Goal: Task Accomplishment & Management: Manage account settings

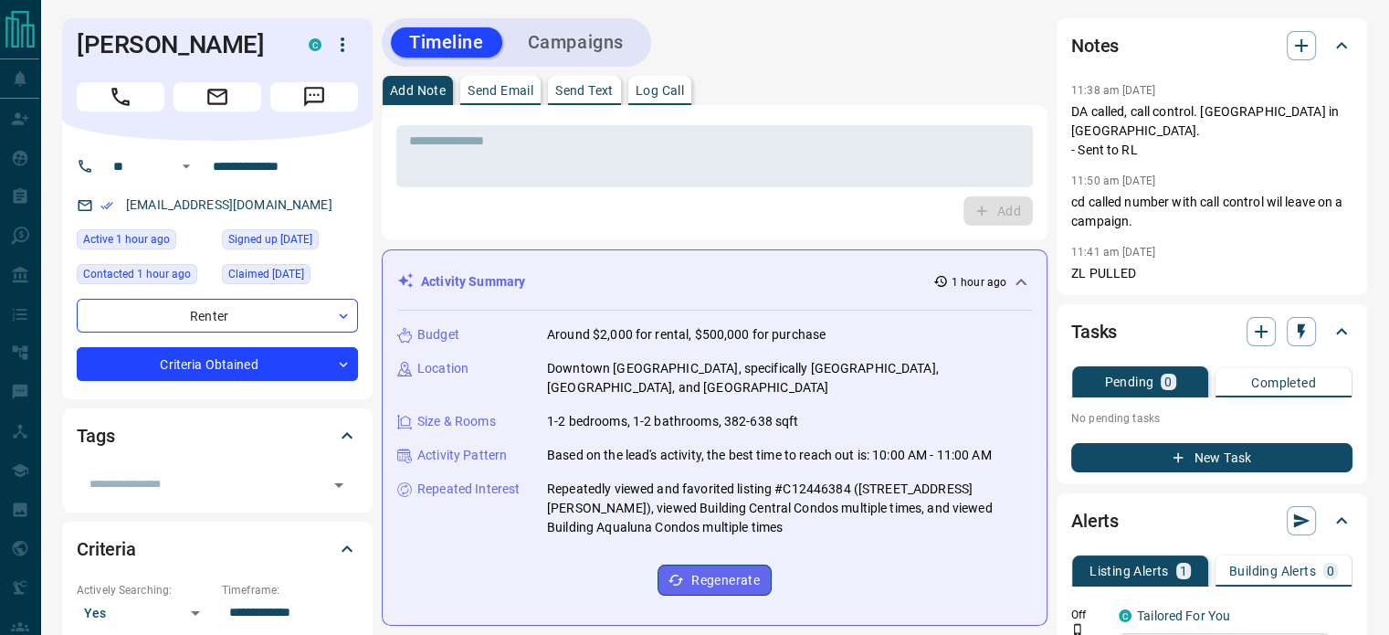
click at [349, 40] on icon "button" at bounding box center [343, 45] width 22 height 22
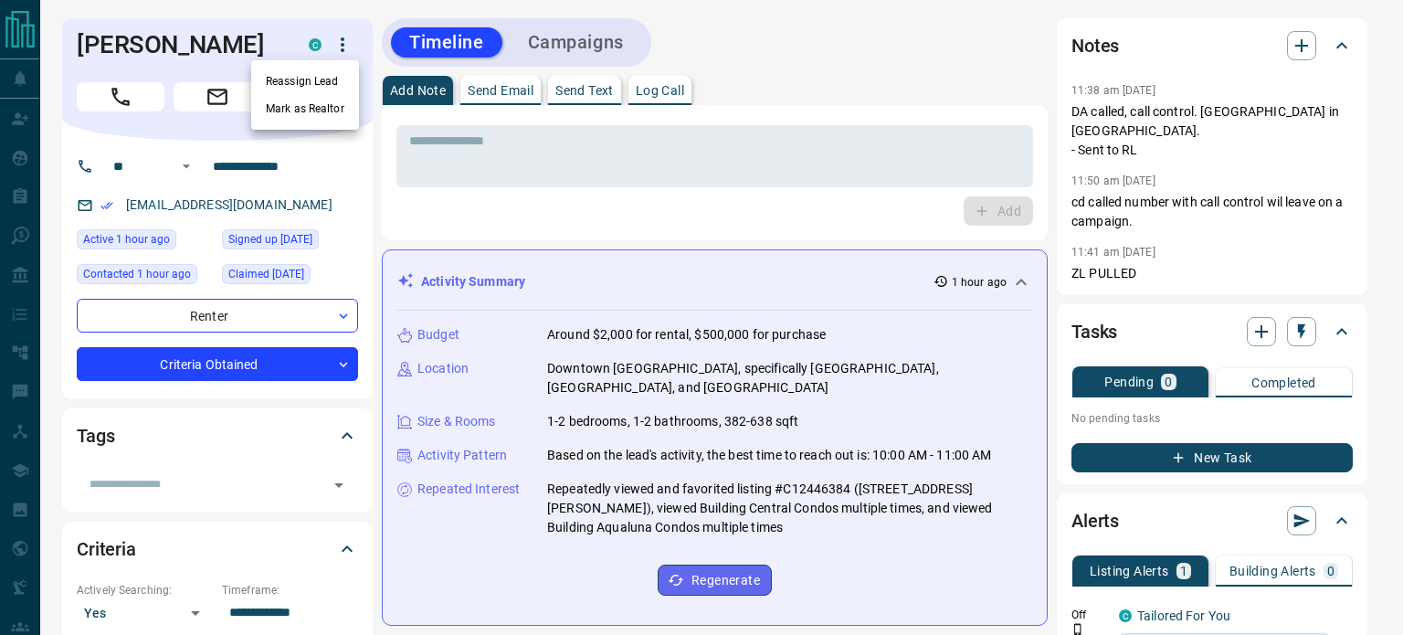
click at [330, 75] on li "Reassign Lead" at bounding box center [305, 81] width 108 height 27
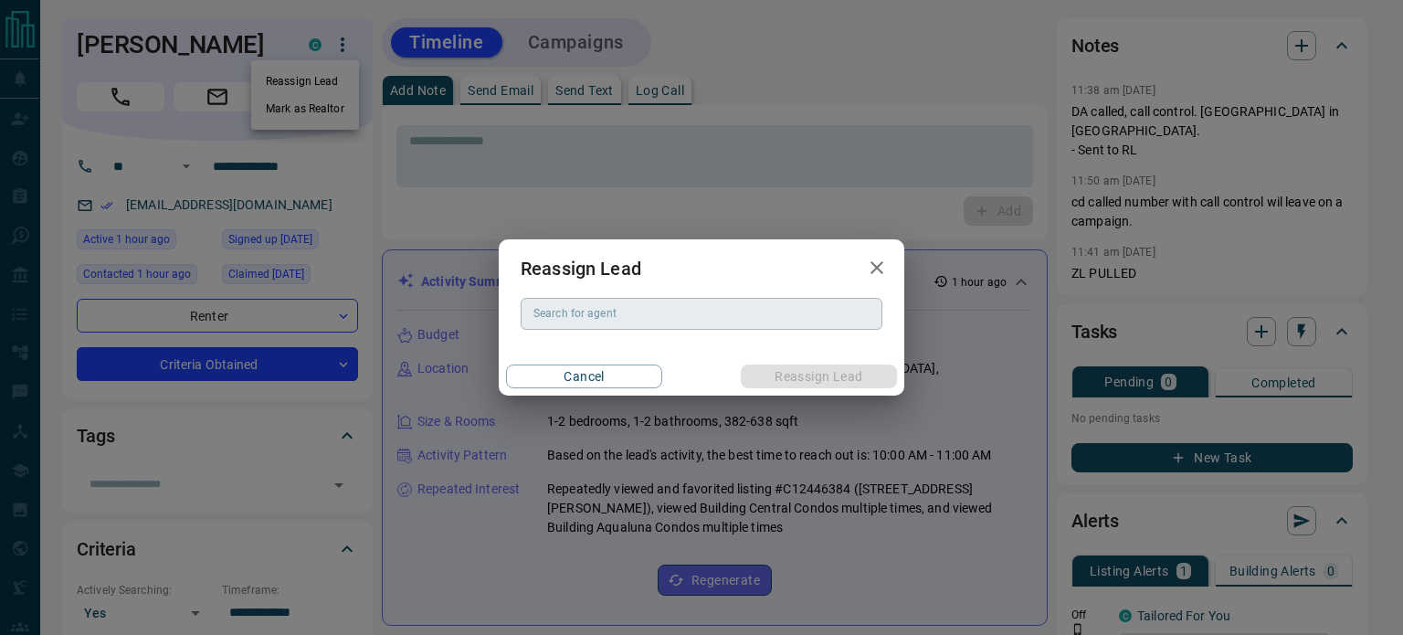
click at [566, 327] on div "Search for agent" at bounding box center [702, 313] width 362 height 31
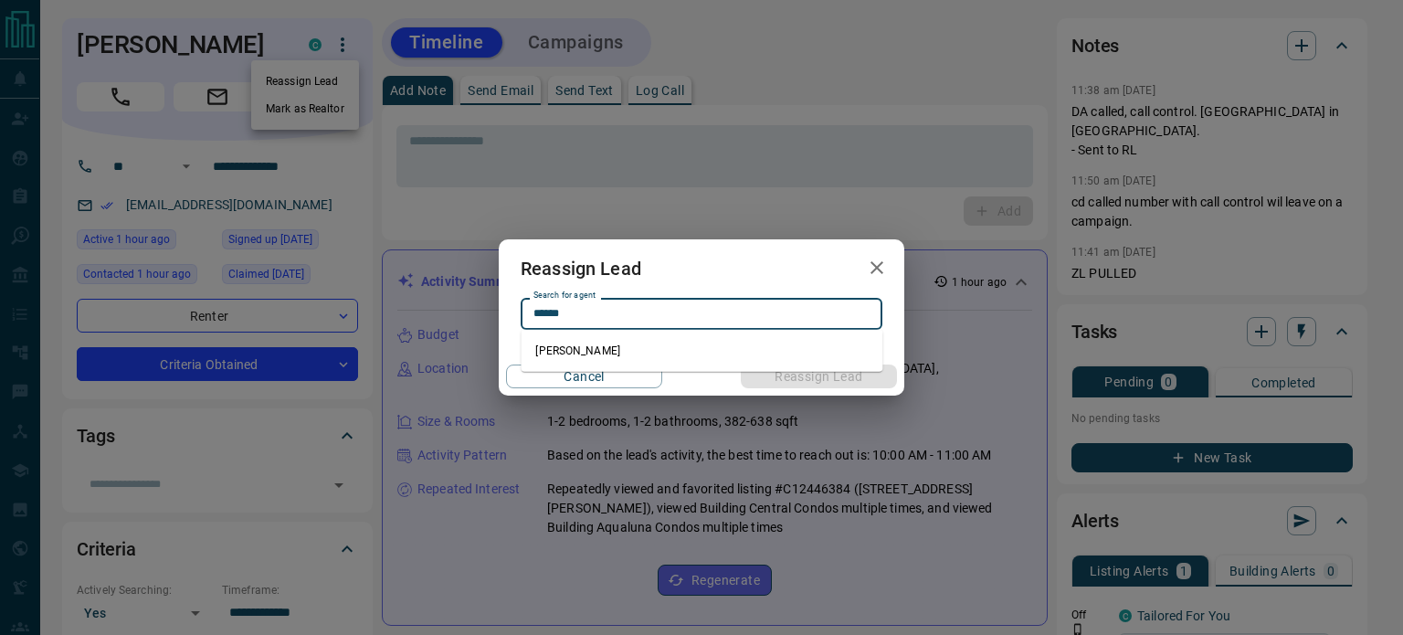
click at [566, 342] on li "Rachel Litvinenko" at bounding box center [702, 350] width 362 height 27
type input "**********"
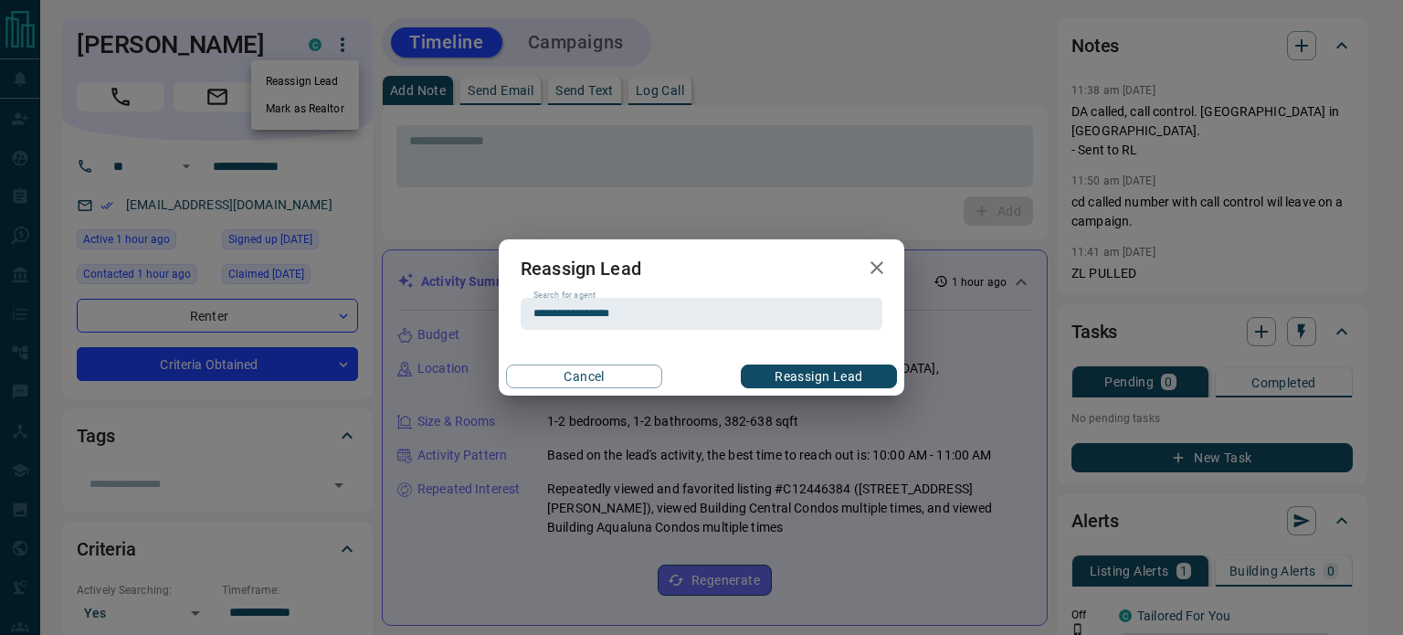
click at [807, 362] on div "Cancel Reassign Lead" at bounding box center [702, 376] width 406 height 38
click at [795, 372] on button "Reassign Lead" at bounding box center [819, 376] width 156 height 24
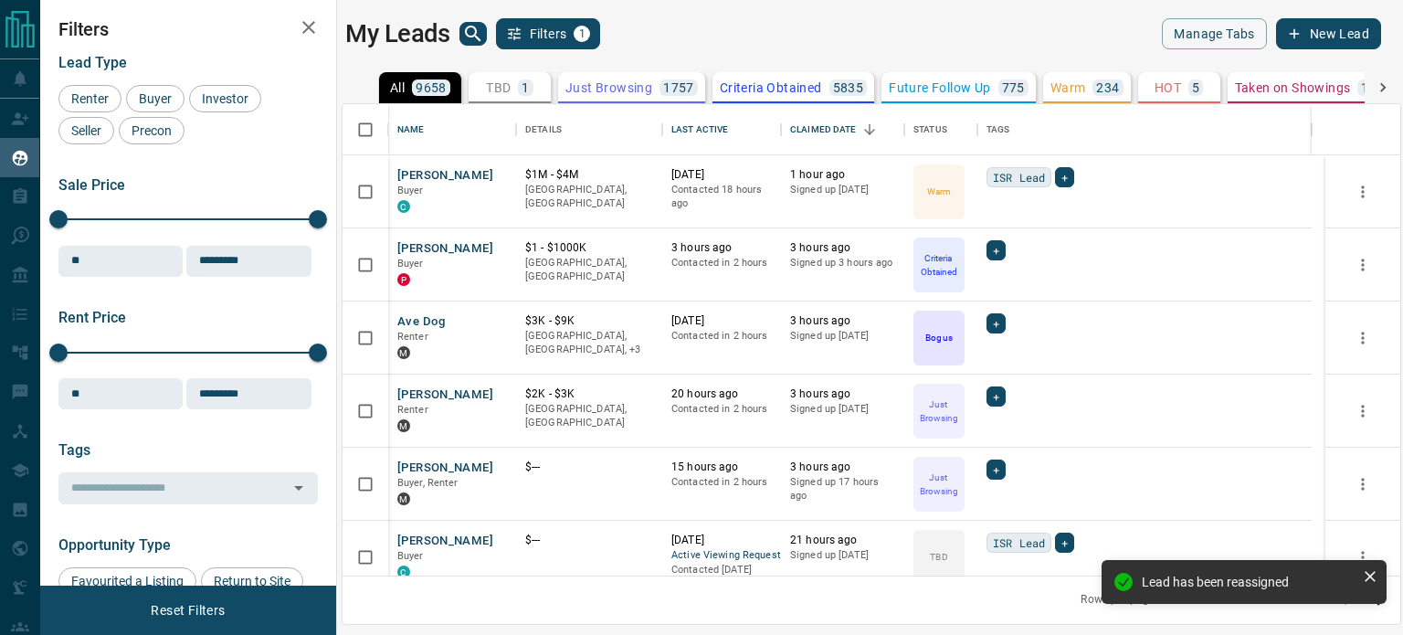
scroll to position [458, 1044]
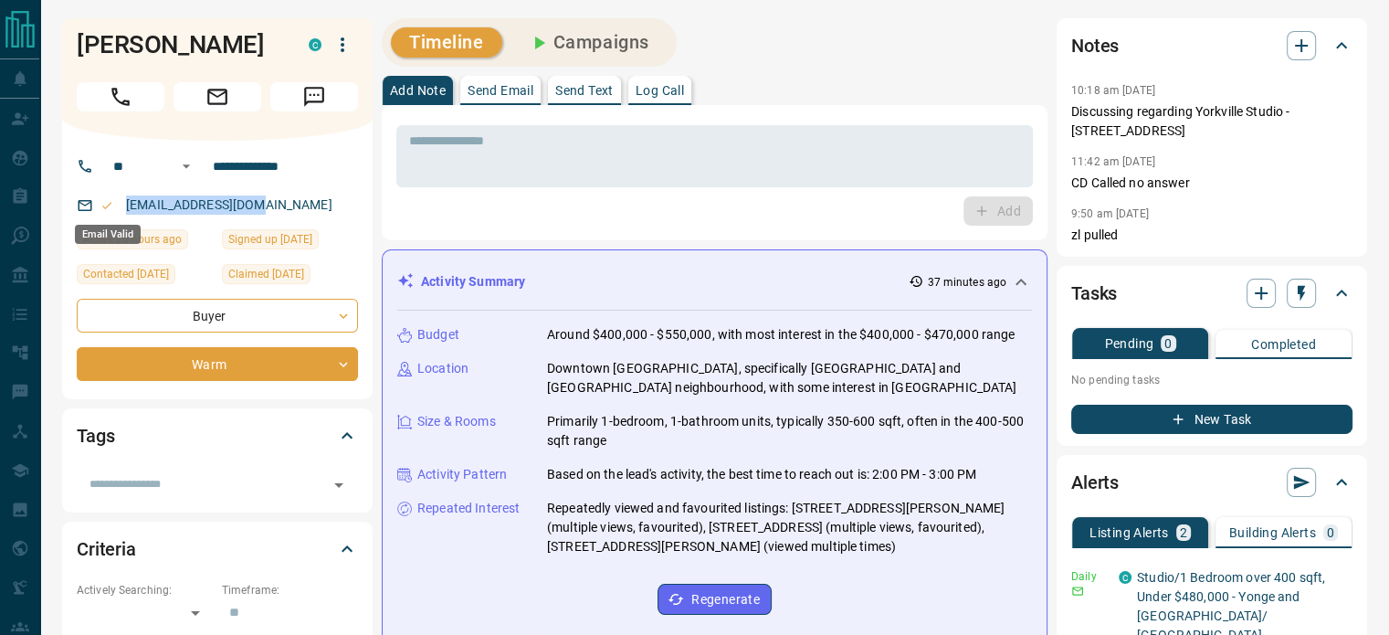
drag, startPoint x: 296, startPoint y: 207, endPoint x: 110, endPoint y: 207, distance: 186.3
click at [110, 207] on div "[EMAIL_ADDRESS][DOMAIN_NAME]" at bounding box center [217, 205] width 281 height 30
copy link "[EMAIL_ADDRESS][DOMAIN_NAME]"
click at [1301, 48] on icon "button" at bounding box center [1301, 45] width 13 height 13
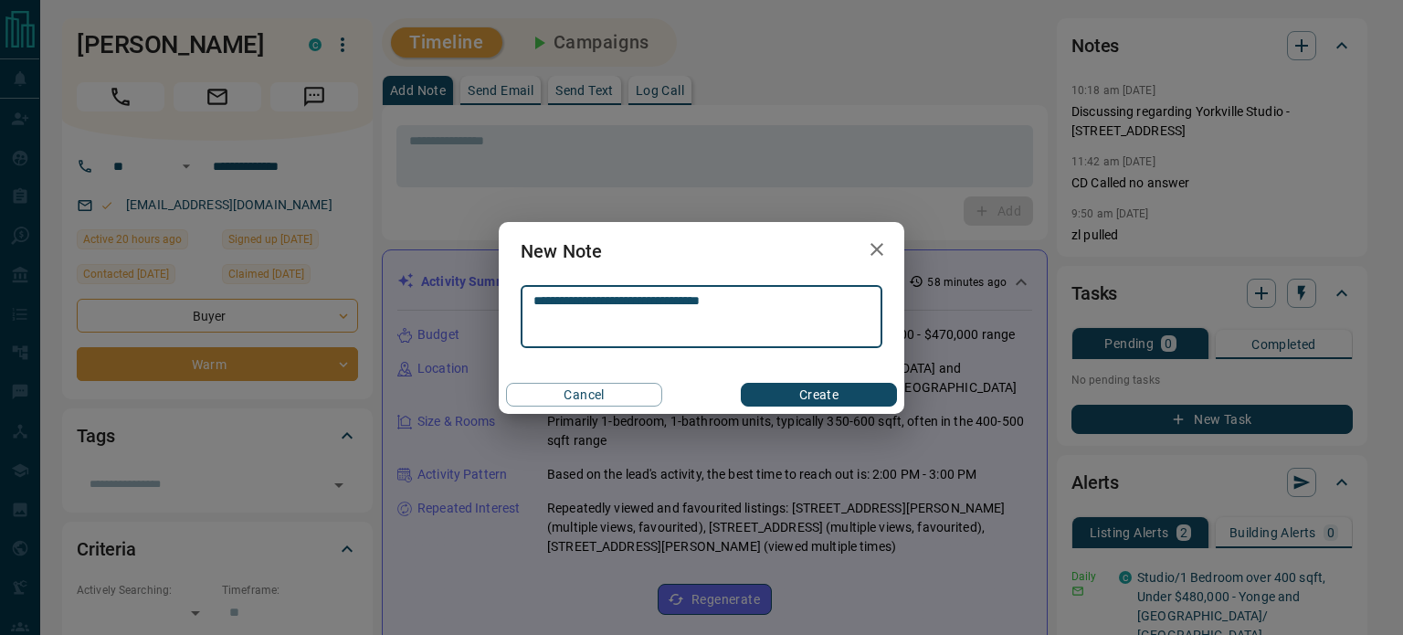
type textarea "**********"
click at [831, 399] on button "Create" at bounding box center [819, 395] width 156 height 24
